Goal: Information Seeking & Learning: Stay updated

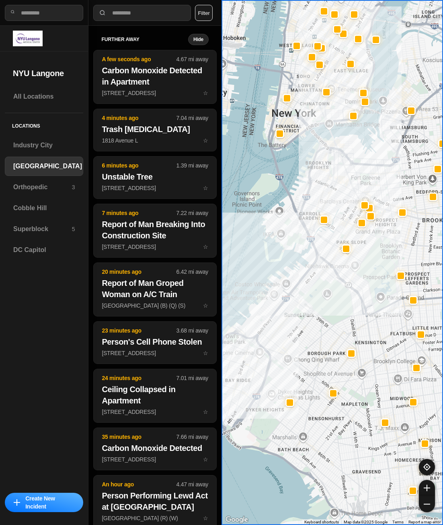
select select "*"
click at [48, 222] on div "Superblock 5" at bounding box center [44, 228] width 78 height 19
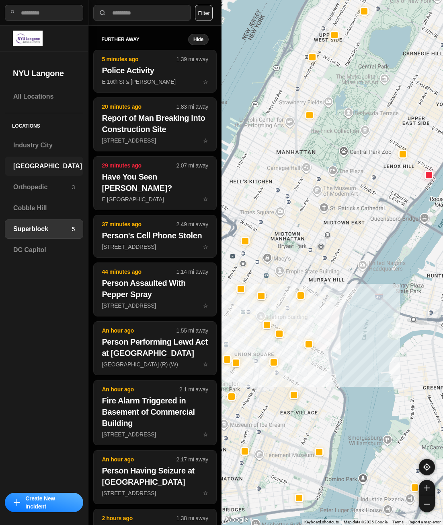
click at [39, 163] on h3 "[GEOGRAPHIC_DATA]" at bounding box center [47, 166] width 69 height 10
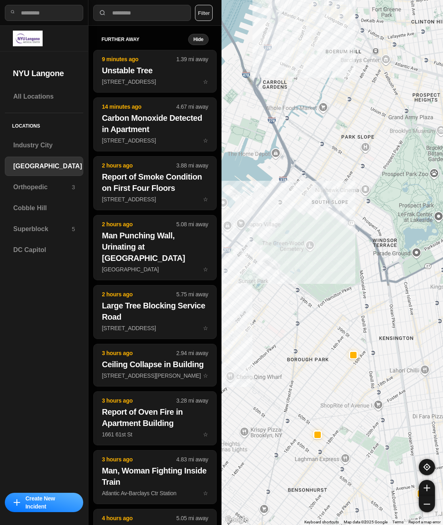
drag, startPoint x: 329, startPoint y: 316, endPoint x: 370, endPoint y: 426, distance: 117.9
click at [368, 453] on div "421 people" at bounding box center [333, 262] width 222 height 525
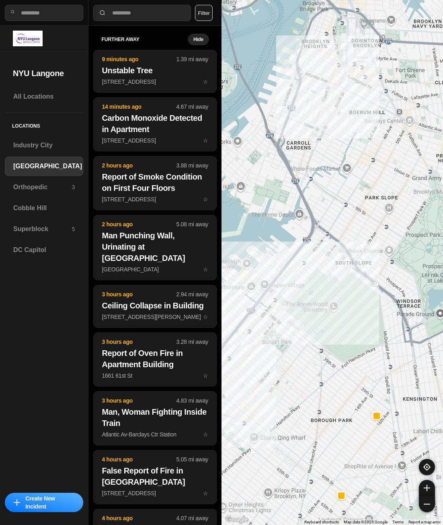
drag, startPoint x: 345, startPoint y: 323, endPoint x: 381, endPoint y: 403, distance: 87.5
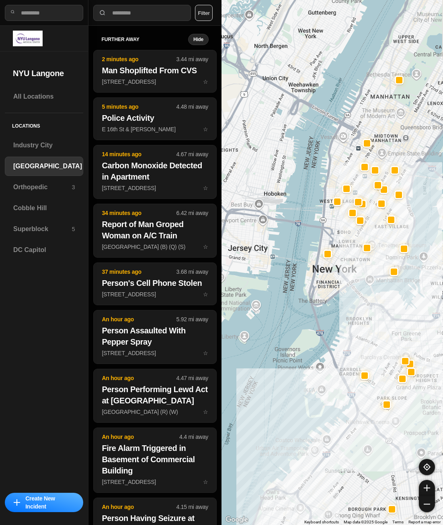
drag, startPoint x: 382, startPoint y: 249, endPoint x: 368, endPoint y: 304, distance: 56.4
click at [368, 304] on div at bounding box center [333, 262] width 222 height 525
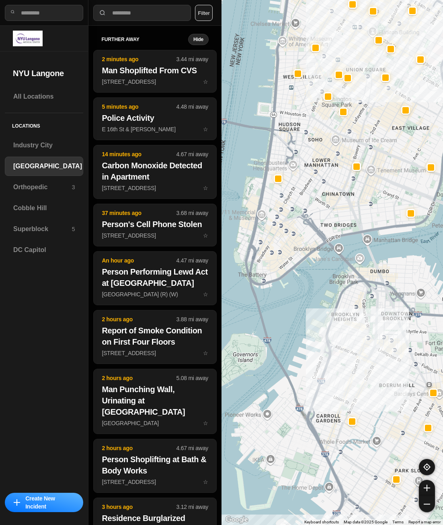
drag, startPoint x: 379, startPoint y: 357, endPoint x: 367, endPoint y: 331, distance: 27.9
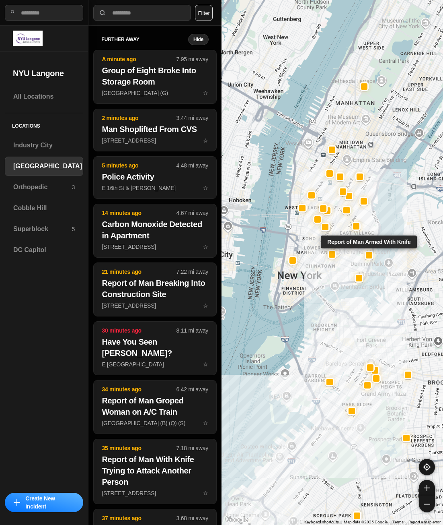
drag, startPoint x: 406, startPoint y: 181, endPoint x: 364, endPoint y: 235, distance: 67.9
click at [366, 254] on div at bounding box center [368, 255] width 9 height 9
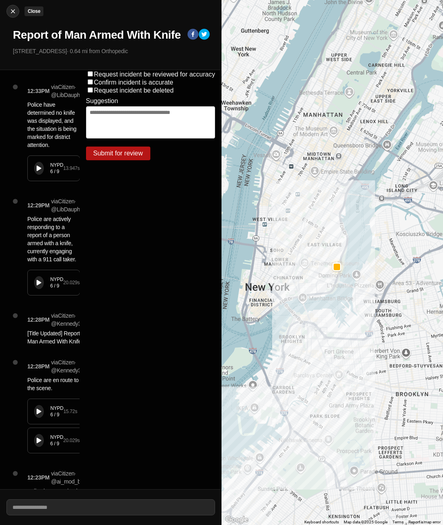
click at [15, 12] on img at bounding box center [13, 11] width 8 height 8
select select "*"
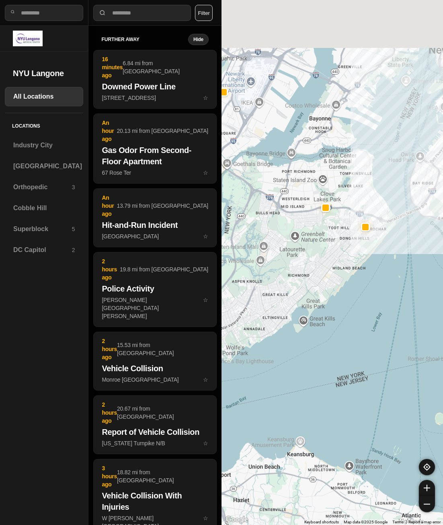
drag, startPoint x: 417, startPoint y: 213, endPoint x: 340, endPoint y: 325, distance: 135.8
click at [338, 339] on div at bounding box center [333, 262] width 222 height 525
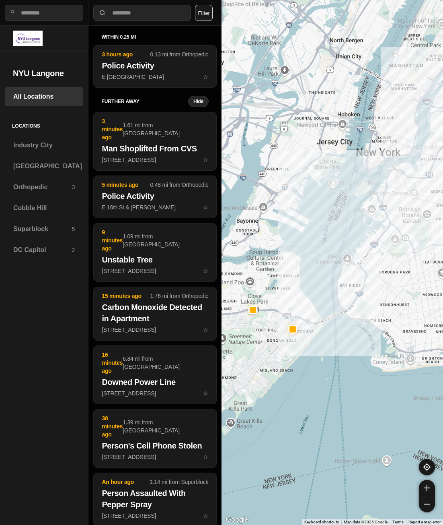
drag, startPoint x: 364, startPoint y: 239, endPoint x: 320, endPoint y: 285, distance: 64.0
click at [305, 307] on div at bounding box center [333, 262] width 222 height 525
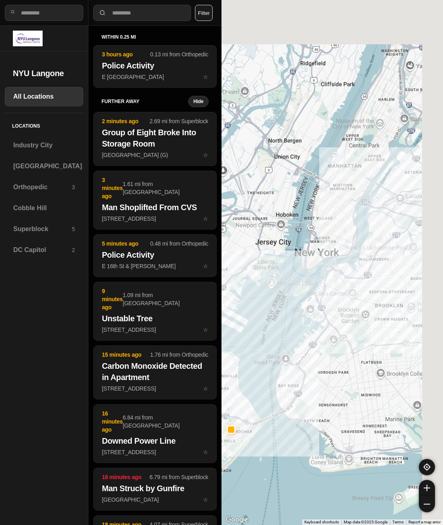
drag, startPoint x: 349, startPoint y: 218, endPoint x: 306, endPoint y: 302, distance: 94.5
click at [306, 302] on div at bounding box center [333, 262] width 222 height 525
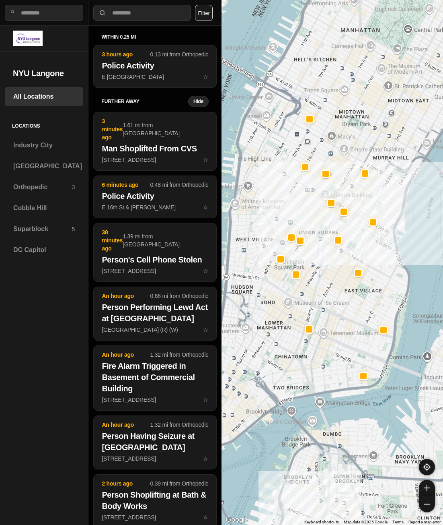
drag, startPoint x: 344, startPoint y: 271, endPoint x: 392, endPoint y: 234, distance: 60.5
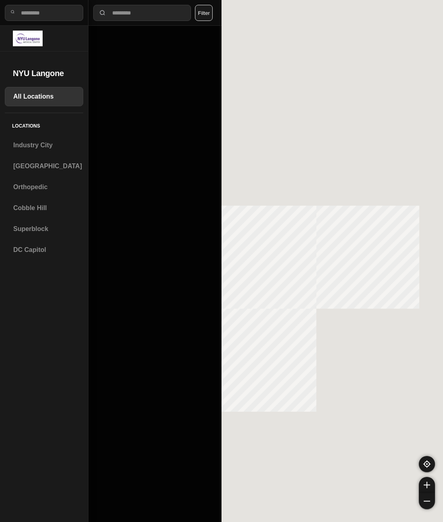
select select "*"
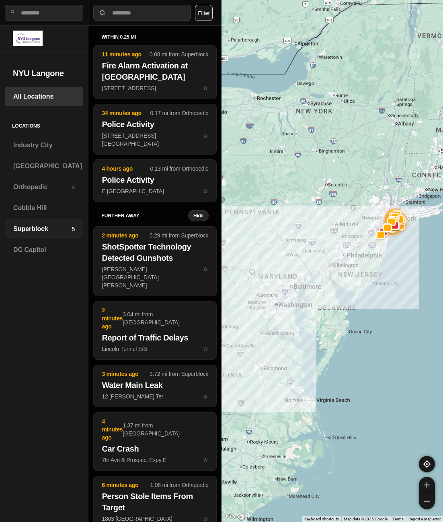
click at [29, 227] on h3 "Superblock" at bounding box center [42, 229] width 59 height 10
